Goal: Task Accomplishment & Management: Manage account settings

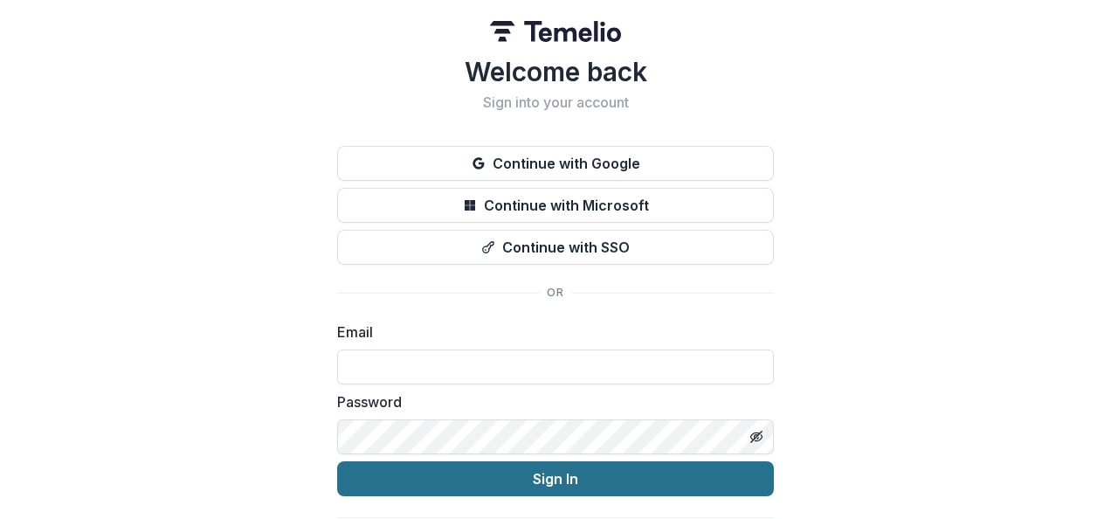
scroll to position [52, 0]
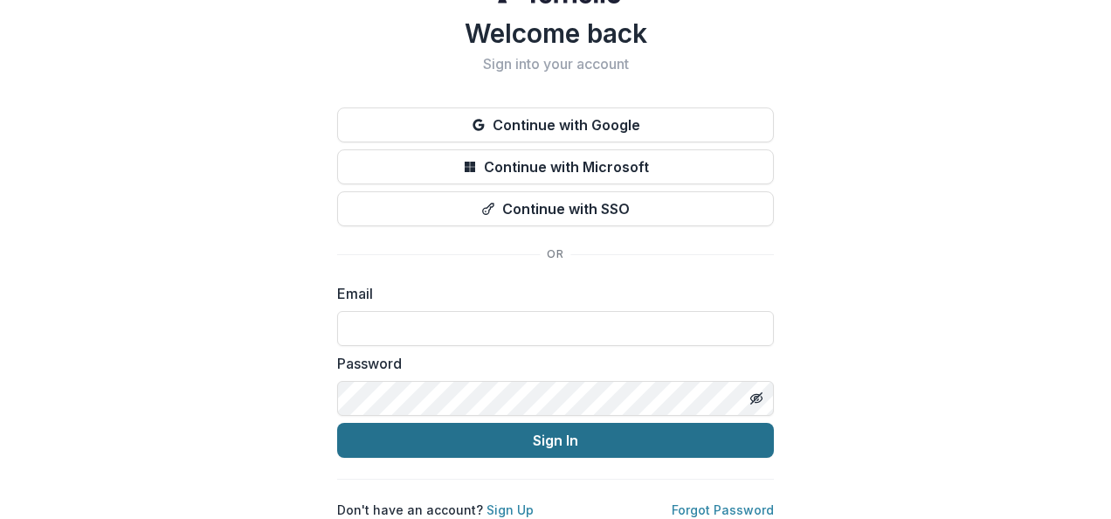
type input "**********"
click at [542, 426] on button "Sign In" at bounding box center [555, 440] width 437 height 35
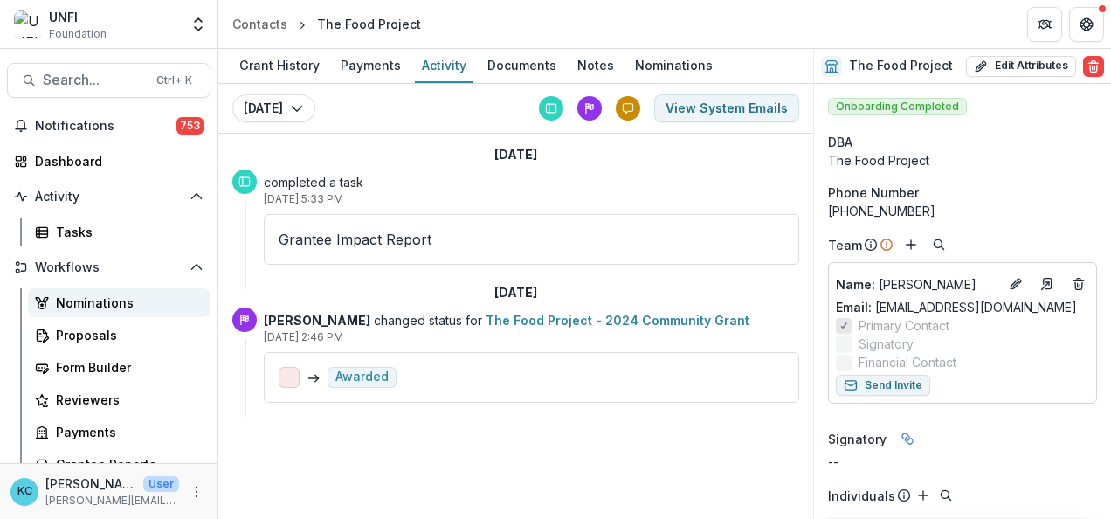
click at [128, 297] on div "Nominations" at bounding box center [126, 303] width 141 height 18
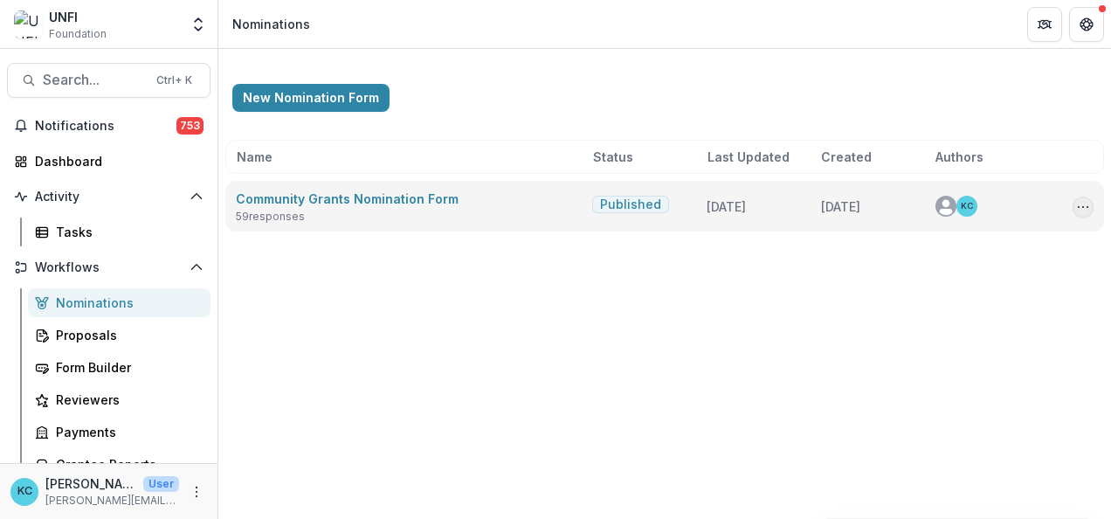
click at [1082, 200] on icon "Options" at bounding box center [1083, 207] width 14 height 14
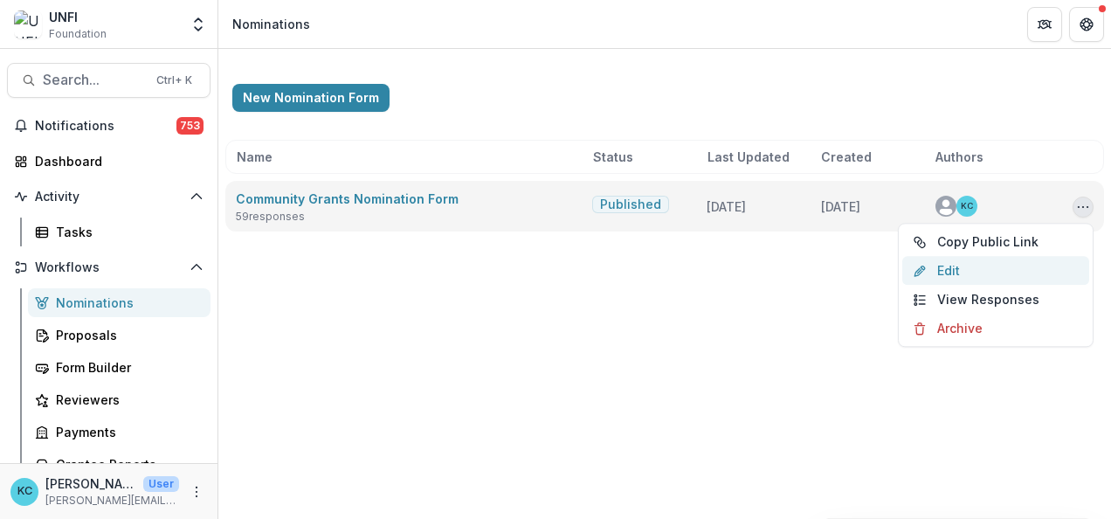
click at [1010, 265] on link "Edit" at bounding box center [996, 270] width 187 height 29
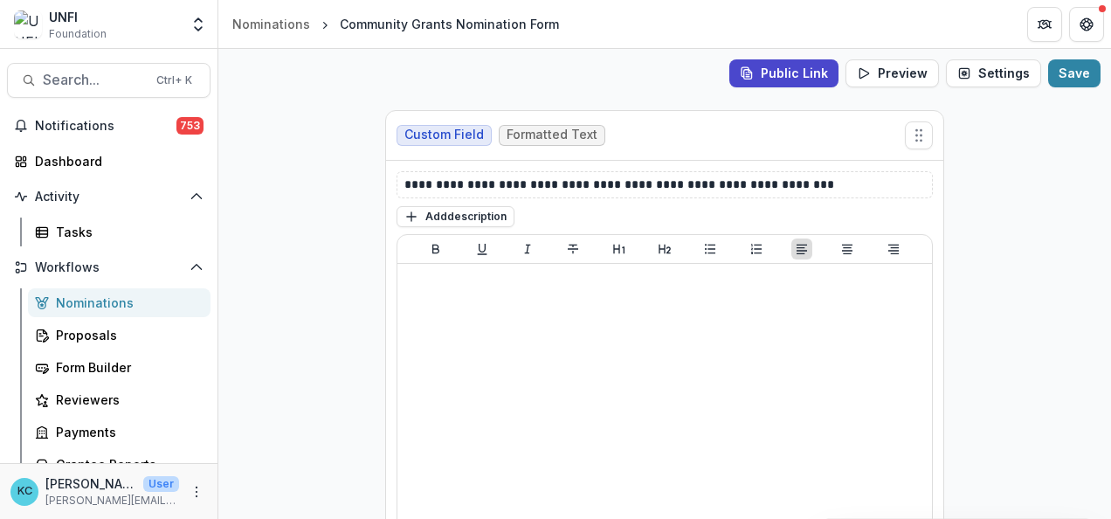
scroll to position [3856, 0]
click at [1008, 74] on button "Settings" at bounding box center [993, 73] width 95 height 28
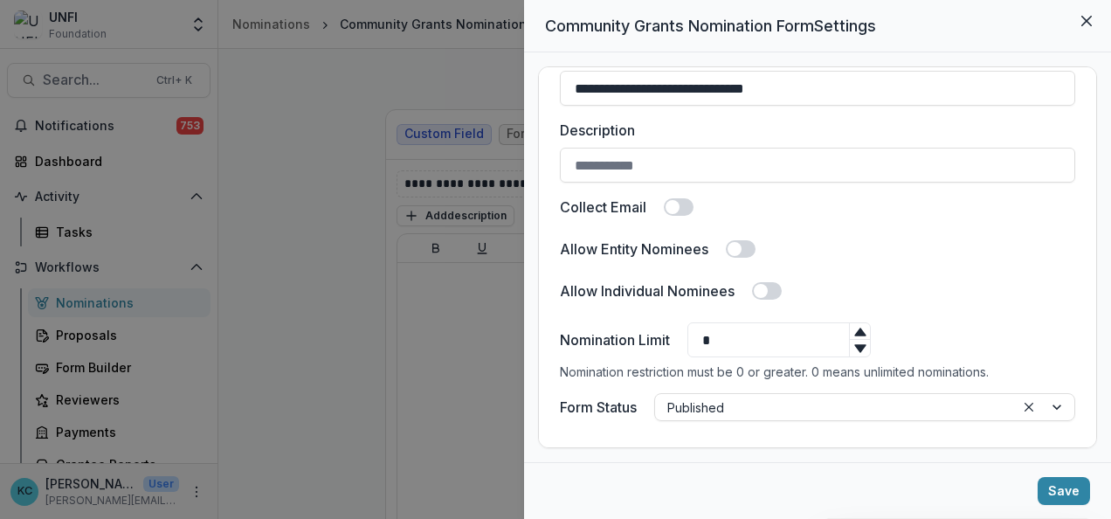
scroll to position [0, 0]
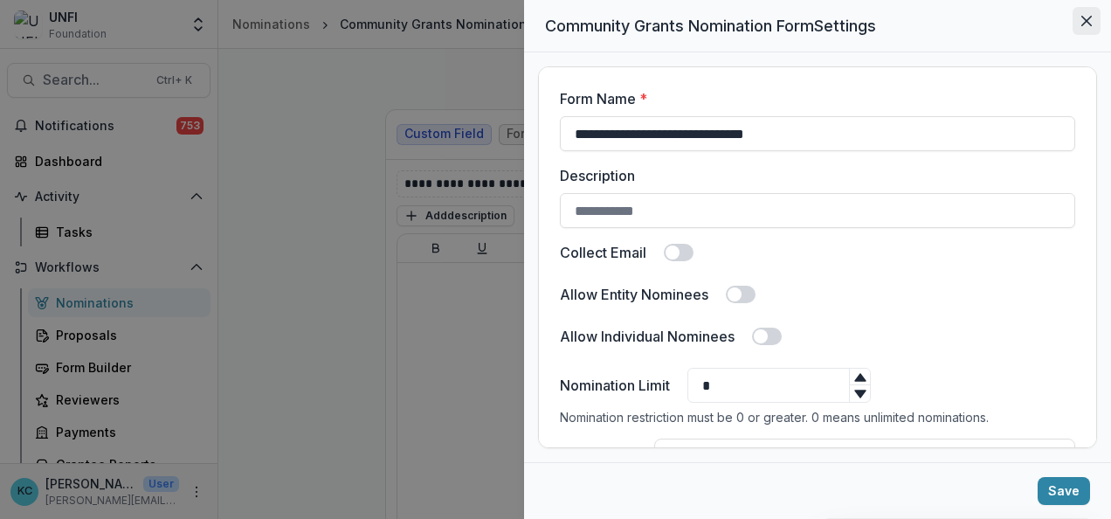
click at [1089, 21] on icon "Close" at bounding box center [1087, 21] width 10 height 10
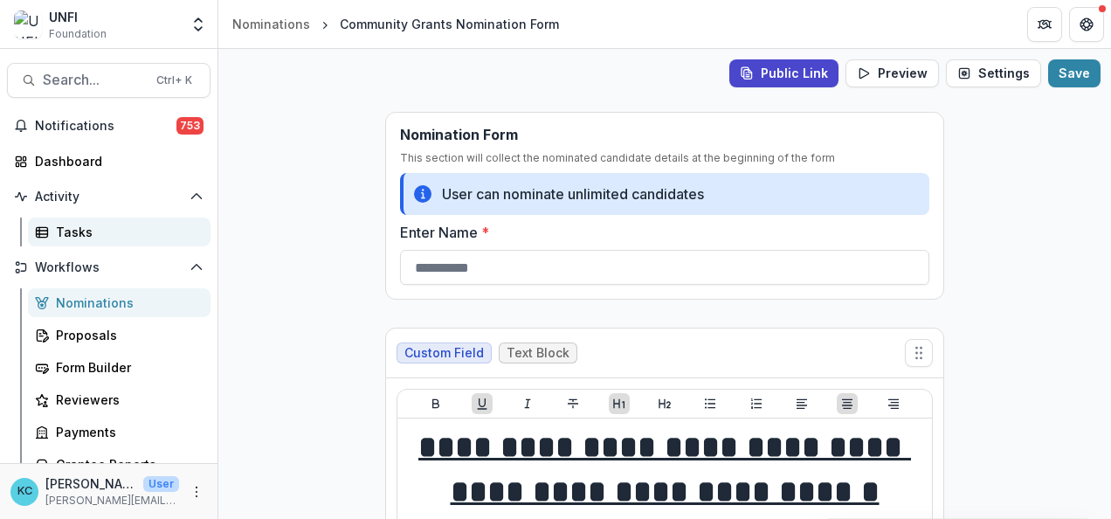
click at [68, 223] on div "Tasks" at bounding box center [126, 232] width 141 height 18
